Goal: Check status

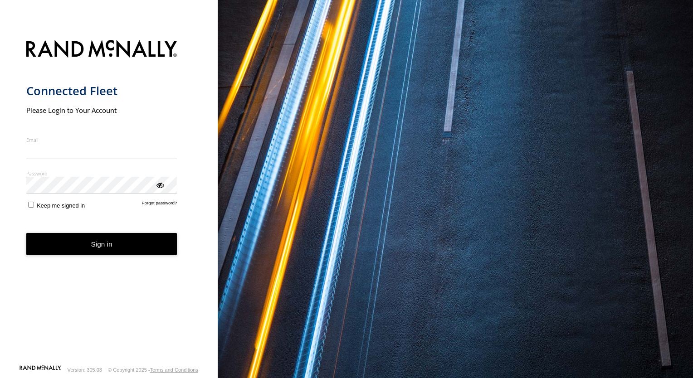
type input "**********"
click at [78, 248] on button "Sign in" at bounding box center [101, 244] width 151 height 22
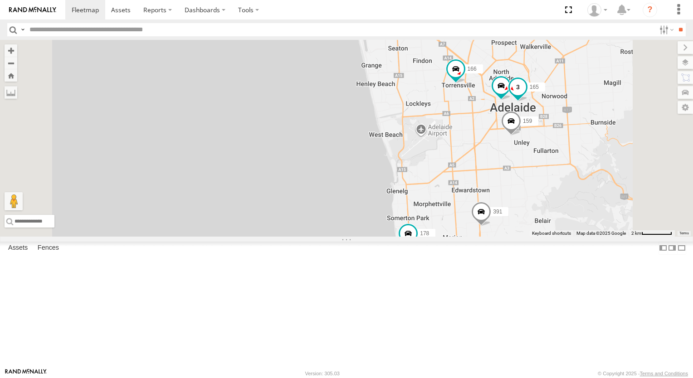
drag, startPoint x: 648, startPoint y: 189, endPoint x: 539, endPoint y: 175, distance: 110.0
click at [550, 209] on div "178 391 159 164 176 166 165" at bounding box center [346, 138] width 693 height 197
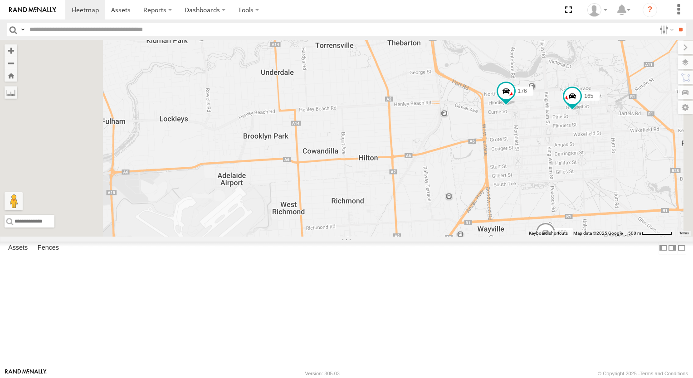
drag, startPoint x: 465, startPoint y: 228, endPoint x: 465, endPoint y: 218, distance: 9.5
click at [465, 218] on div "178 391 159 164 176 166 165" at bounding box center [346, 138] width 693 height 197
